Goal: Navigation & Orientation: Find specific page/section

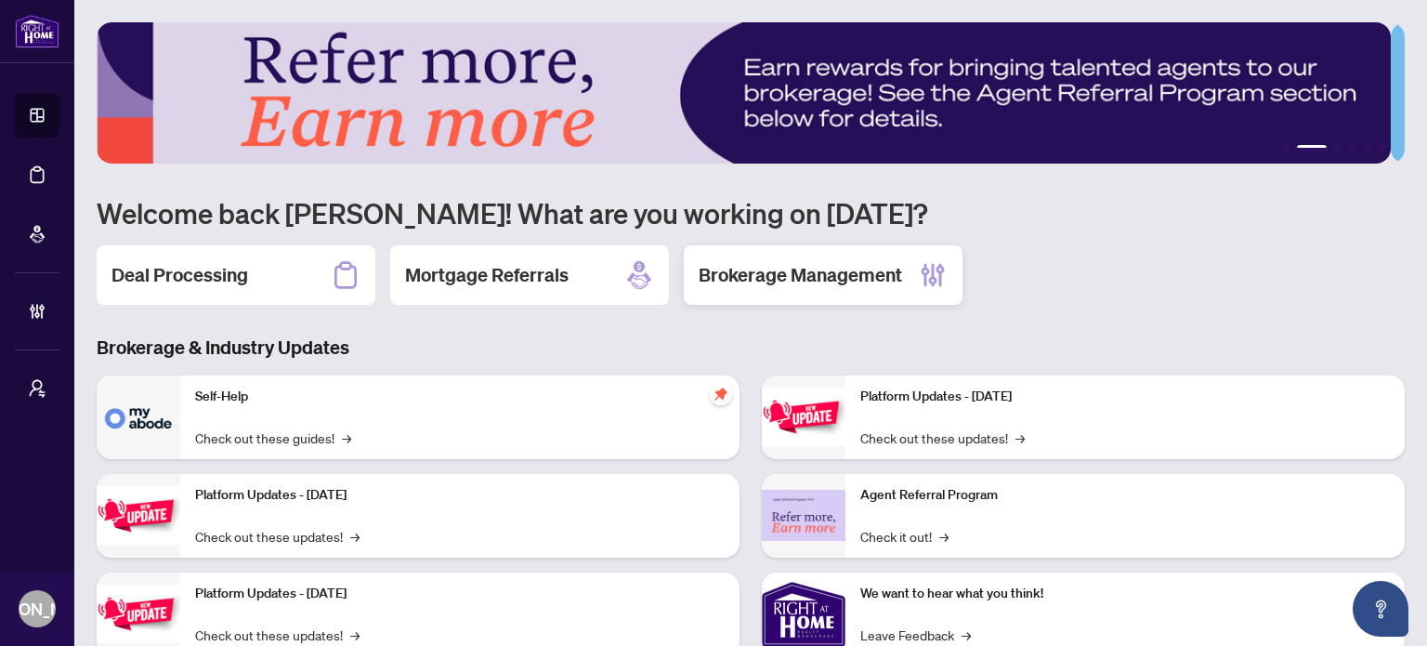
click at [806, 278] on h2 "Brokerage Management" at bounding box center [800, 275] width 203 height 26
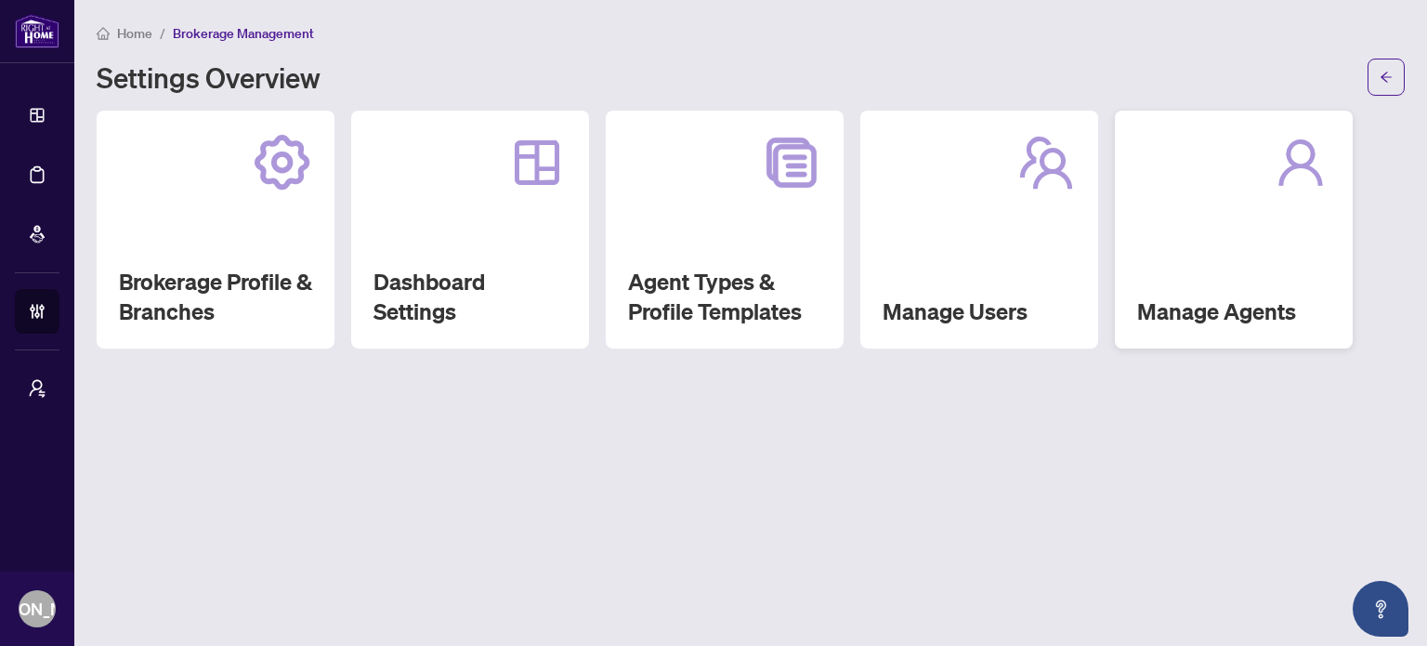
click at [1200, 238] on div "Manage Agents" at bounding box center [1234, 230] width 238 height 238
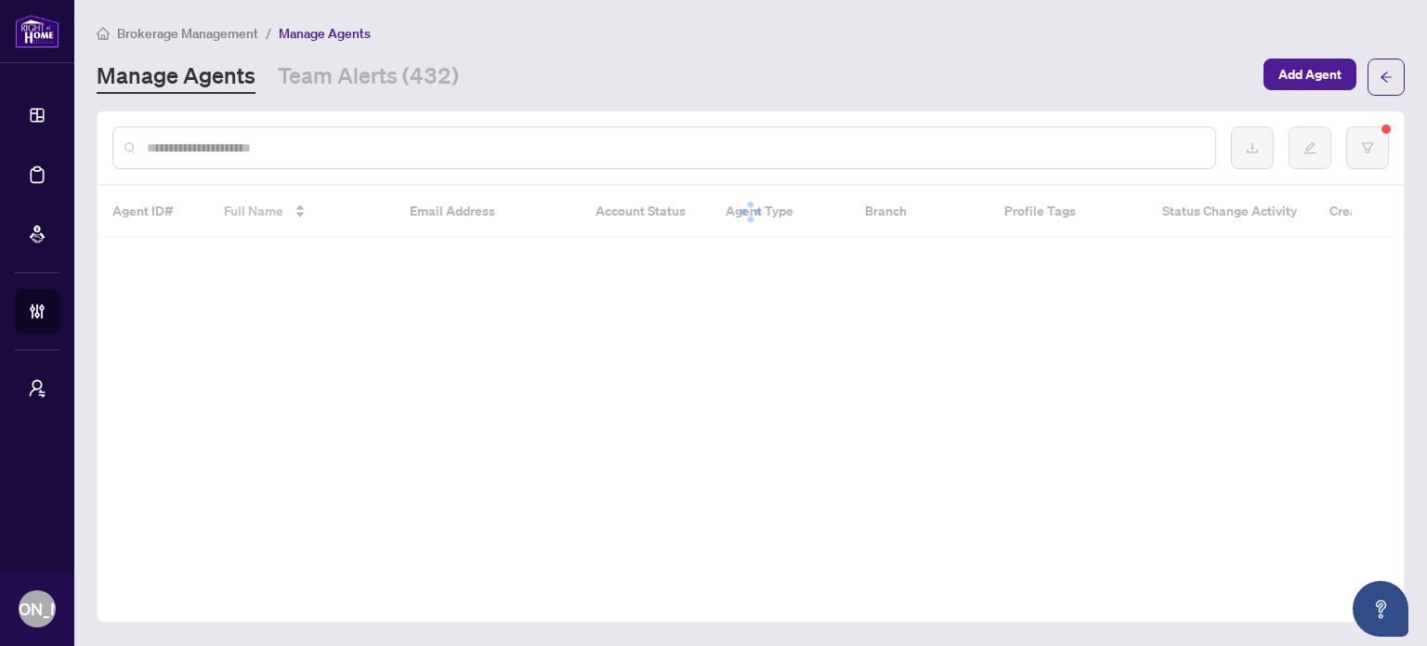
click at [293, 148] on input "text" at bounding box center [674, 148] width 1054 height 20
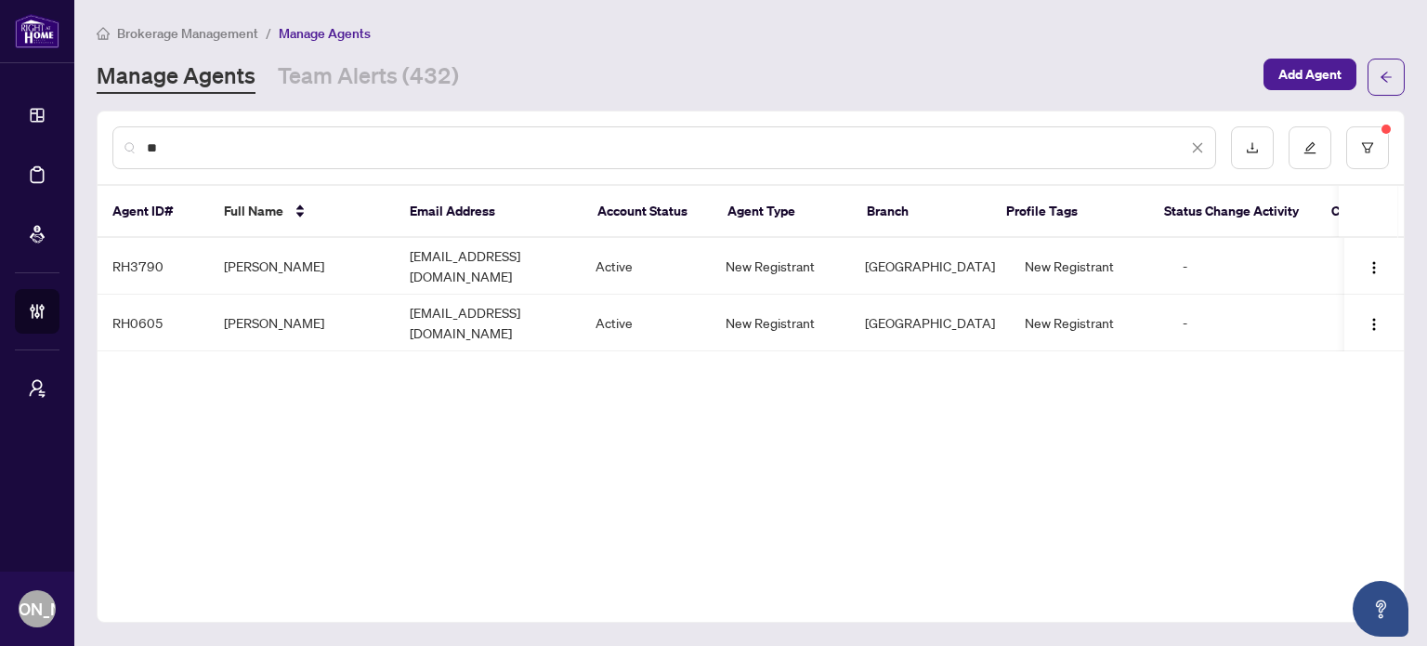
type input "*"
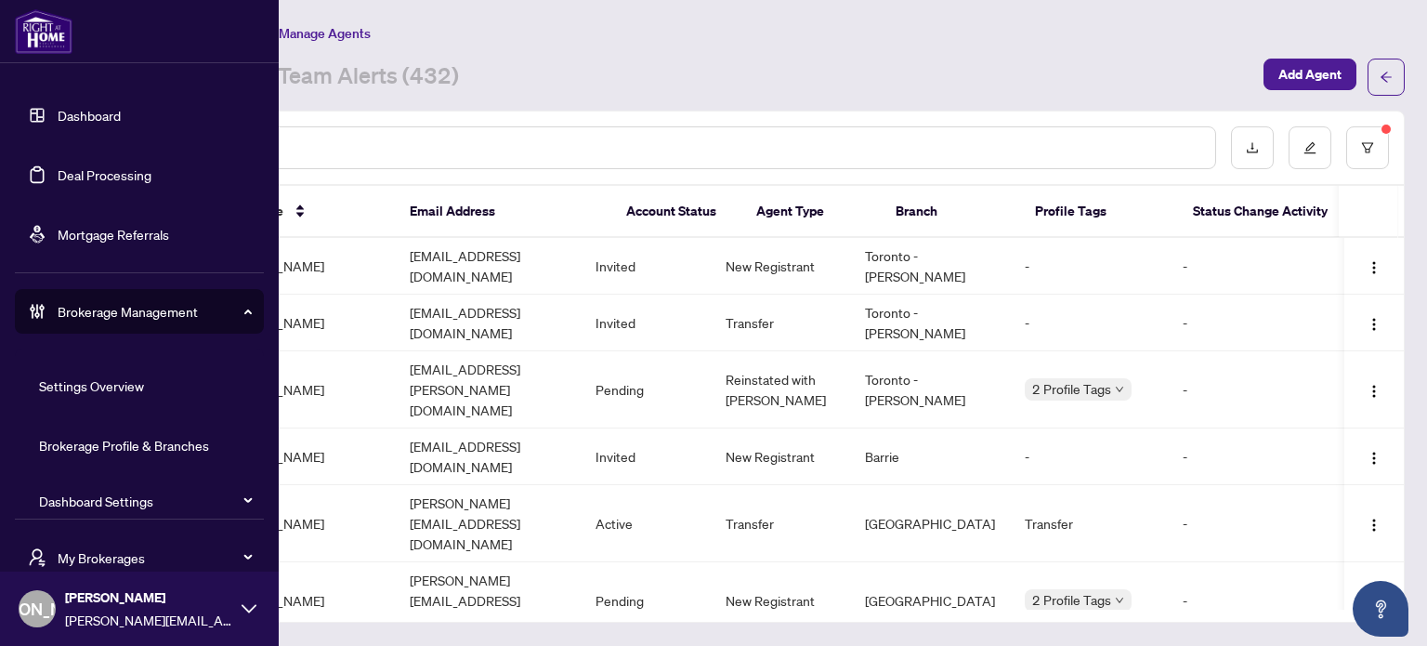
click at [113, 553] on span "My Brokerages" at bounding box center [154, 557] width 193 height 20
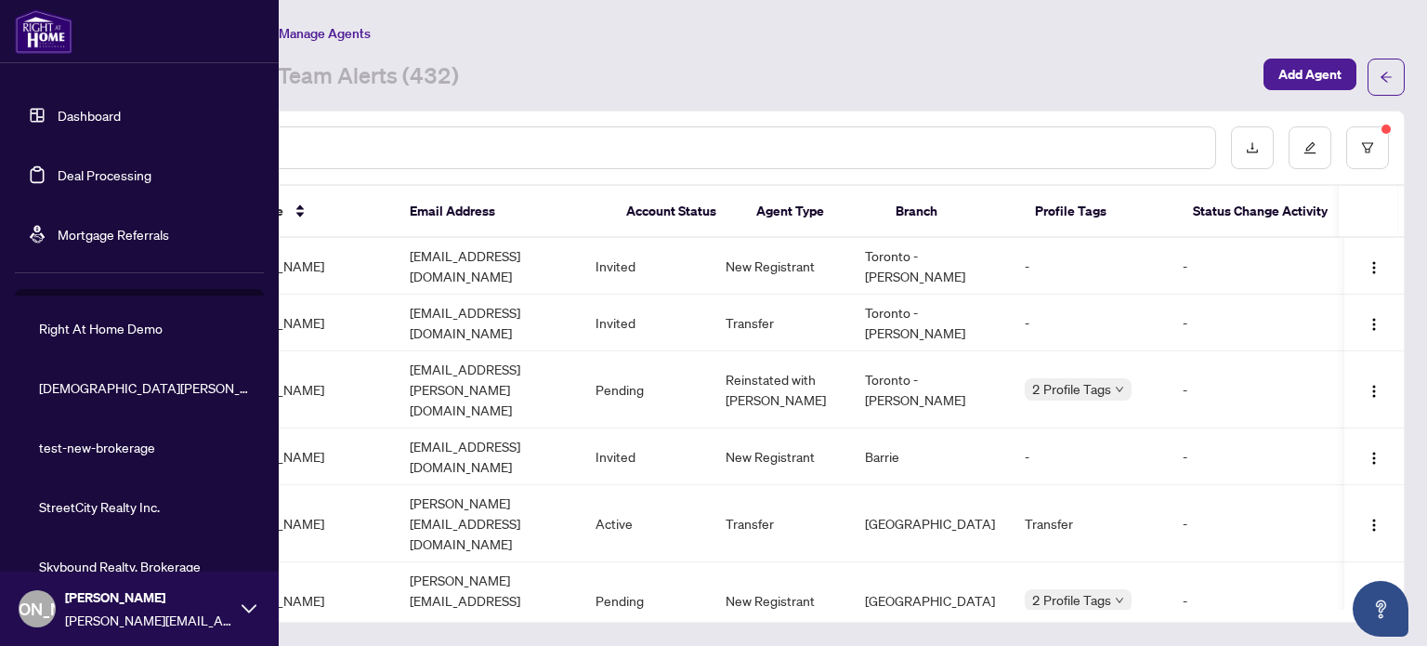
scroll to position [529, 0]
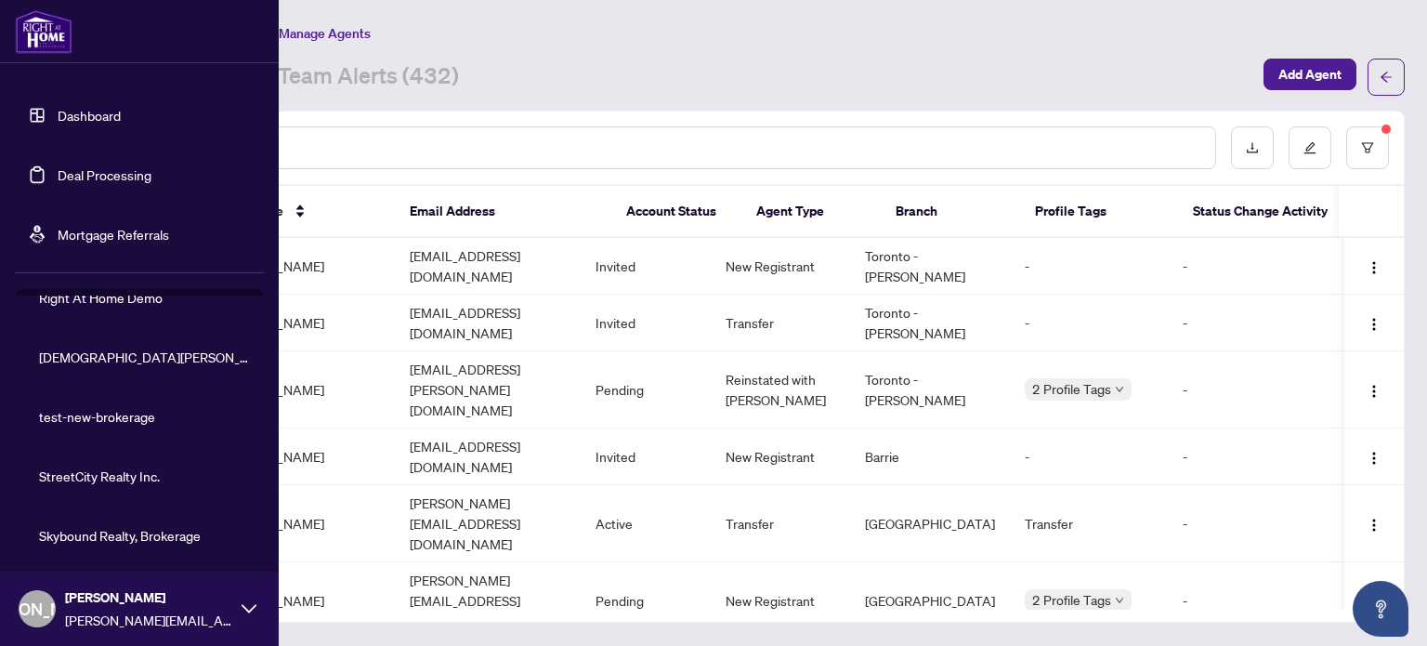
click at [119, 536] on span "Skybound Realty, Brokerage" at bounding box center [145, 535] width 212 height 20
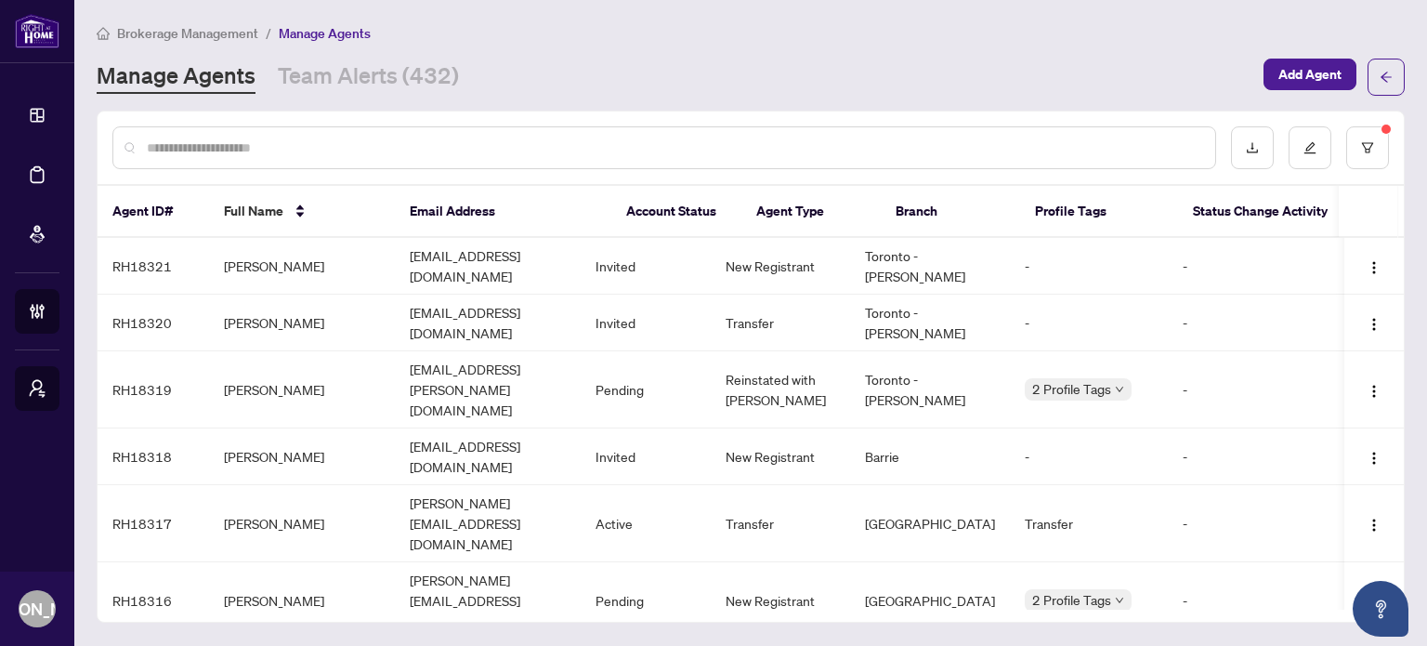
scroll to position [0, 0]
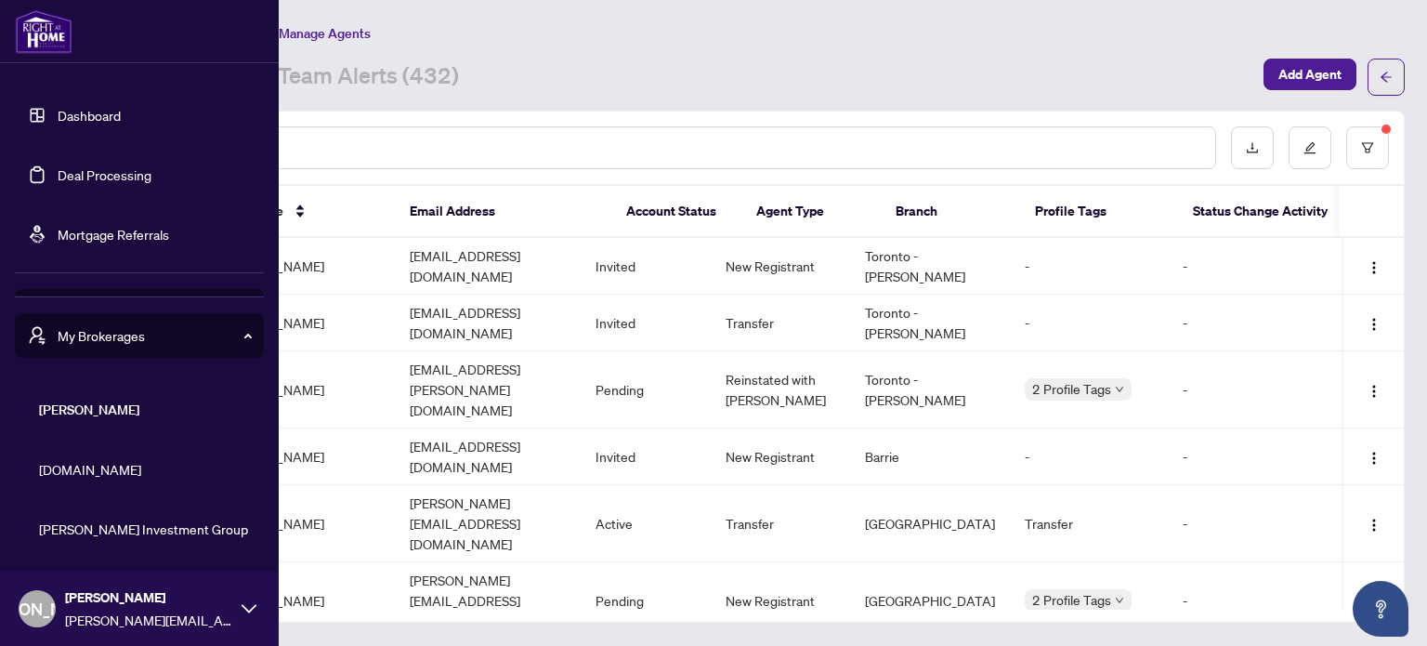
click at [58, 123] on link "Dashboard" at bounding box center [89, 115] width 63 height 17
